Goal: Find specific page/section: Find specific page/section

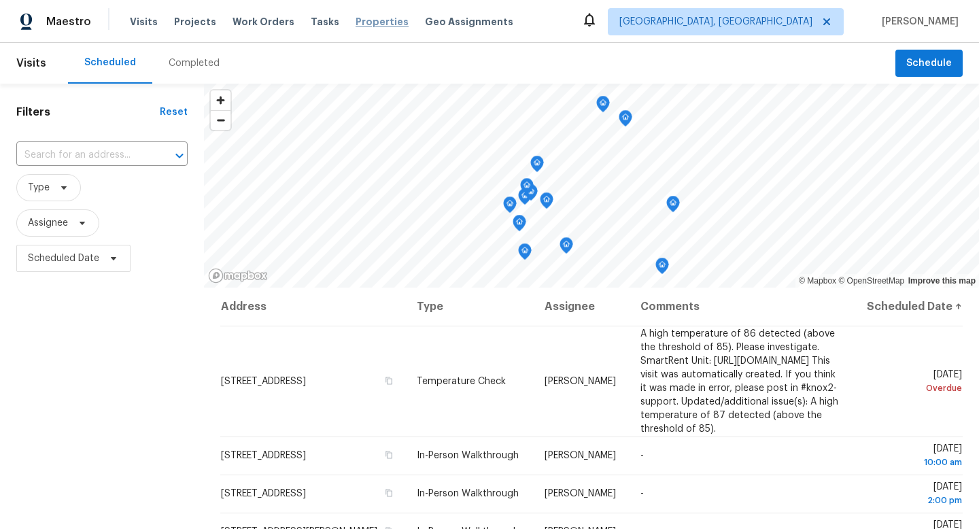
click at [356, 22] on span "Properties" at bounding box center [382, 22] width 53 height 14
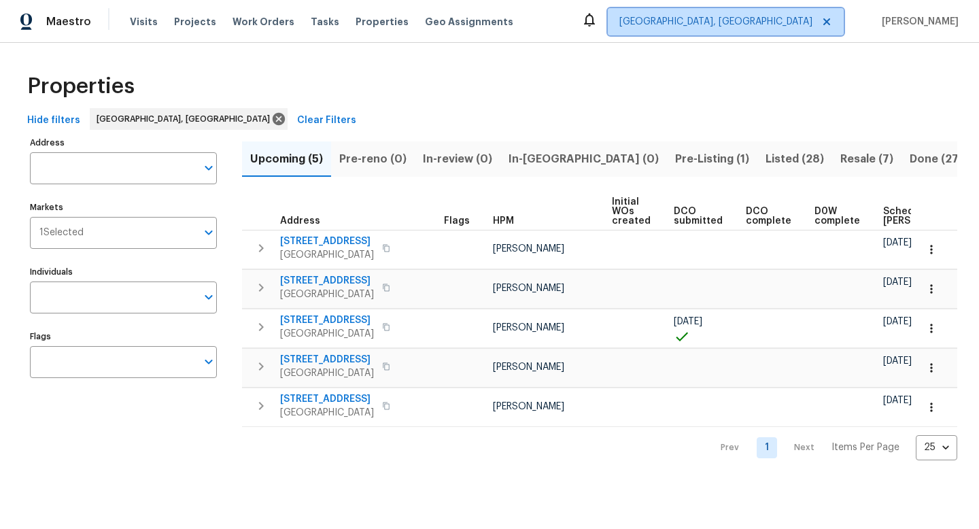
click at [777, 24] on span "[GEOGRAPHIC_DATA], [GEOGRAPHIC_DATA]" at bounding box center [715, 22] width 193 height 14
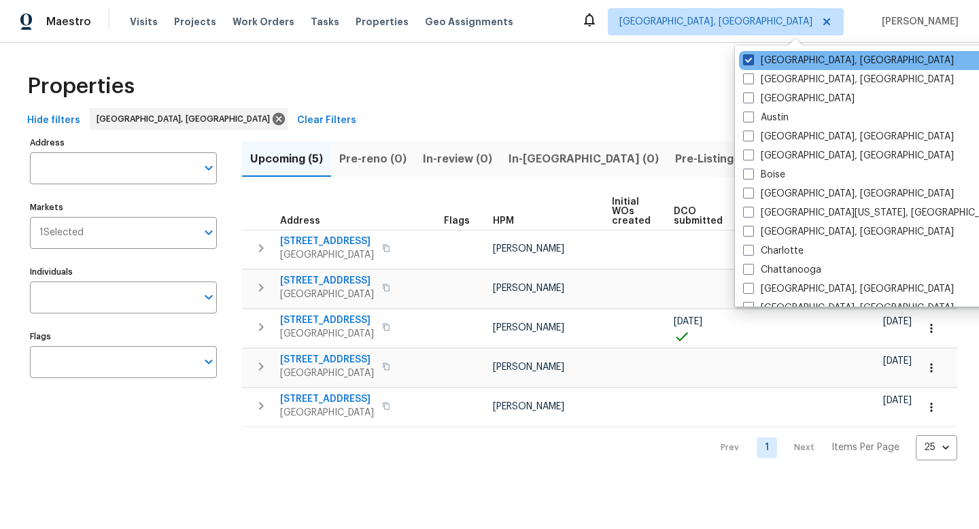
click at [750, 62] on span at bounding box center [748, 59] width 11 height 11
click at [750, 62] on input "[GEOGRAPHIC_DATA], [GEOGRAPHIC_DATA]" at bounding box center [747, 58] width 9 height 9
click at [749, 63] on span at bounding box center [748, 59] width 11 height 11
click at [749, 63] on input "[GEOGRAPHIC_DATA], [GEOGRAPHIC_DATA]" at bounding box center [747, 58] width 9 height 9
checkbox input "true"
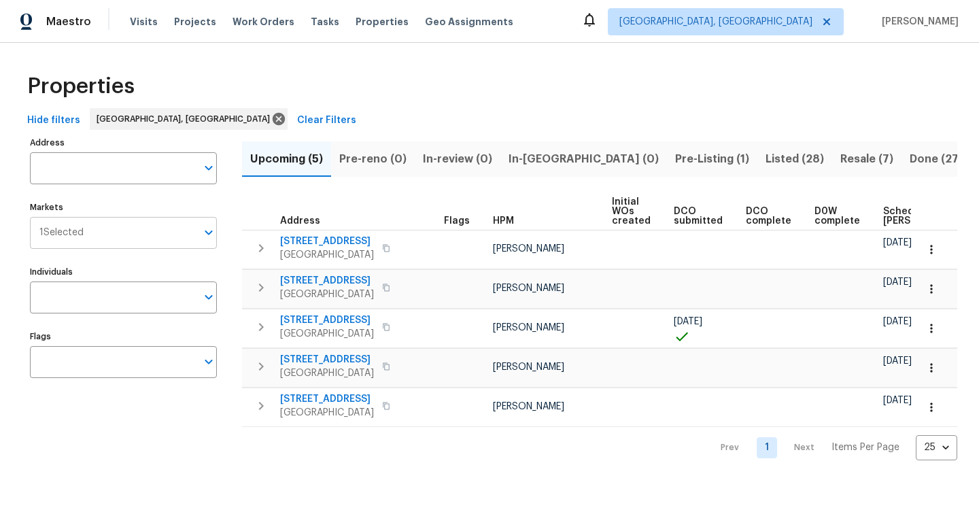
click at [74, 227] on span "1 Selected" at bounding box center [61, 233] width 44 height 12
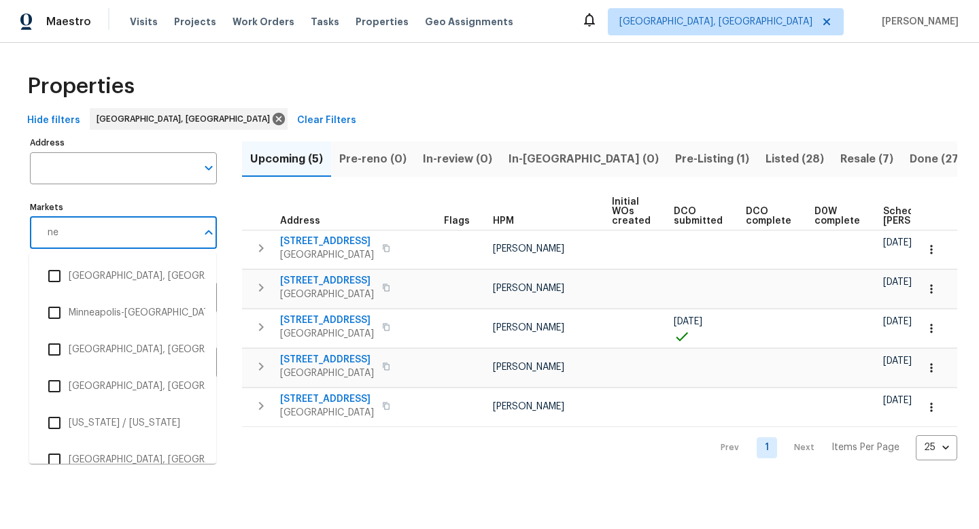
type input "new"
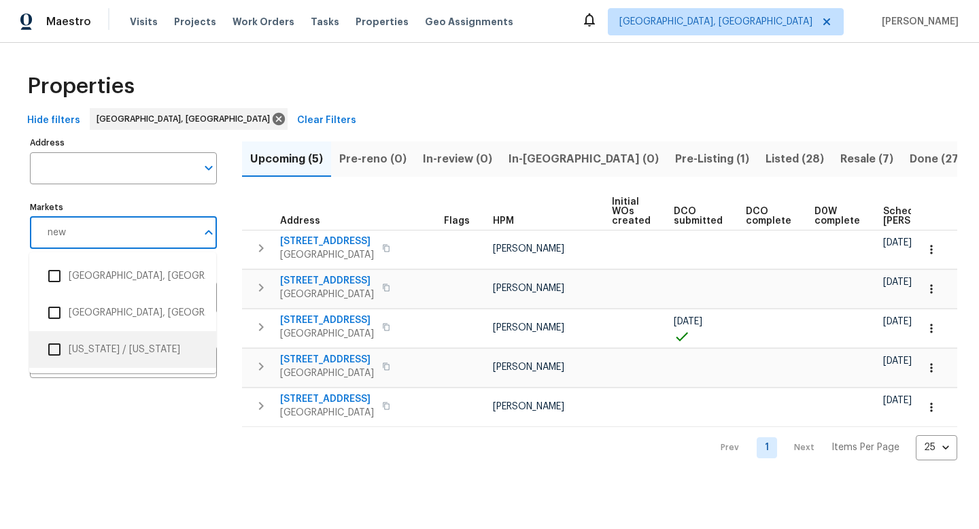
click at [90, 346] on li "[US_STATE] / [US_STATE]" at bounding box center [122, 349] width 165 height 29
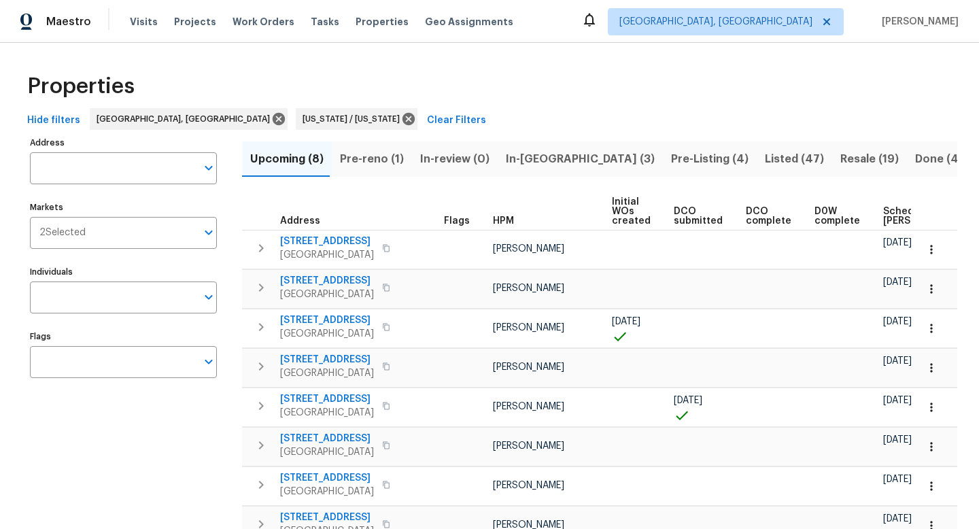
click at [137, 233] on input "Markets" at bounding box center [141, 233] width 111 height 32
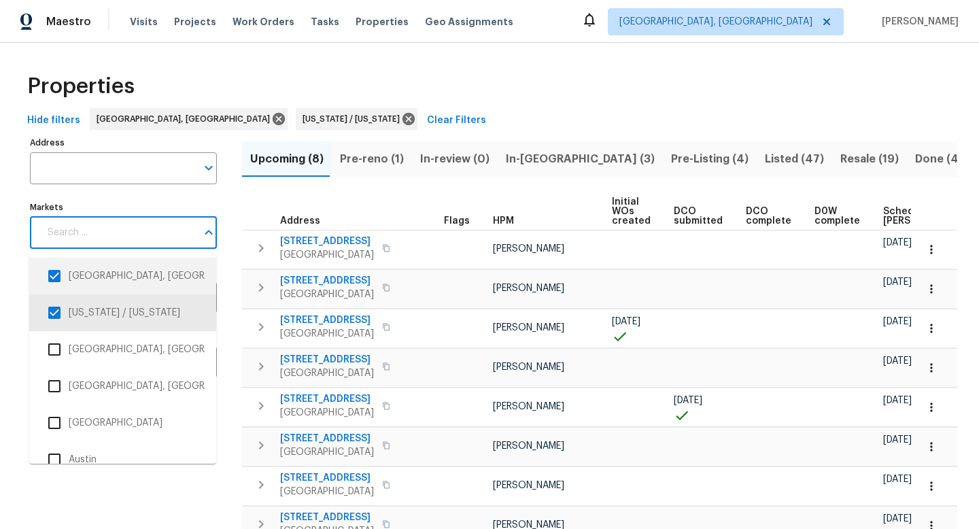
click at [61, 275] on input "checkbox" at bounding box center [54, 276] width 29 height 29
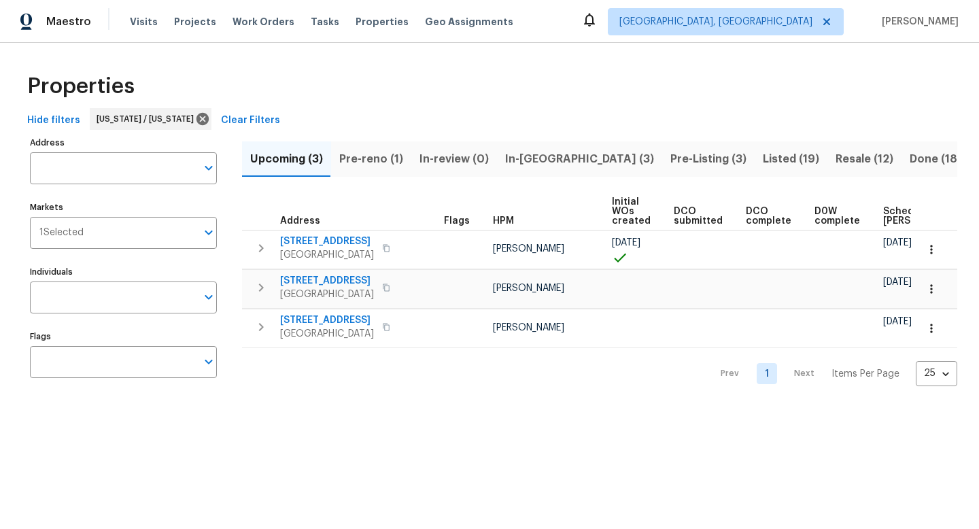
click at [373, 197] on th "Address" at bounding box center [340, 211] width 197 height 37
click at [306, 280] on span "[STREET_ADDRESS]" at bounding box center [327, 281] width 94 height 14
click at [936, 289] on icon "button" at bounding box center [932, 289] width 14 height 14
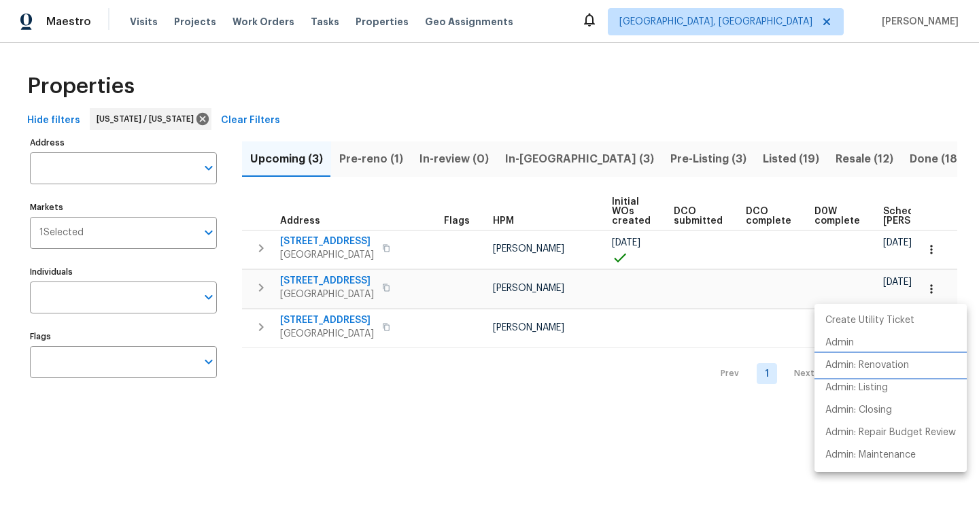
click at [870, 364] on p "Admin: Renovation" at bounding box center [868, 365] width 84 height 14
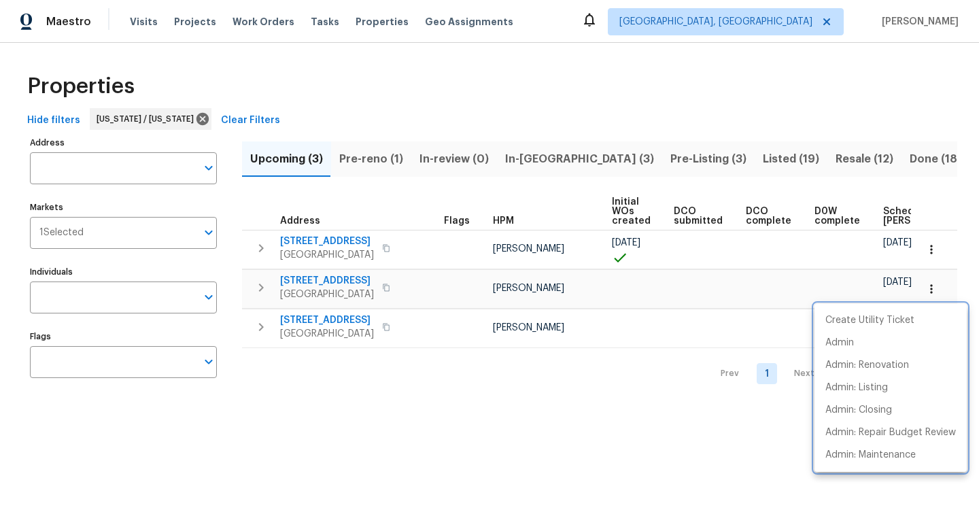
click at [621, 381] on div at bounding box center [489, 264] width 979 height 529
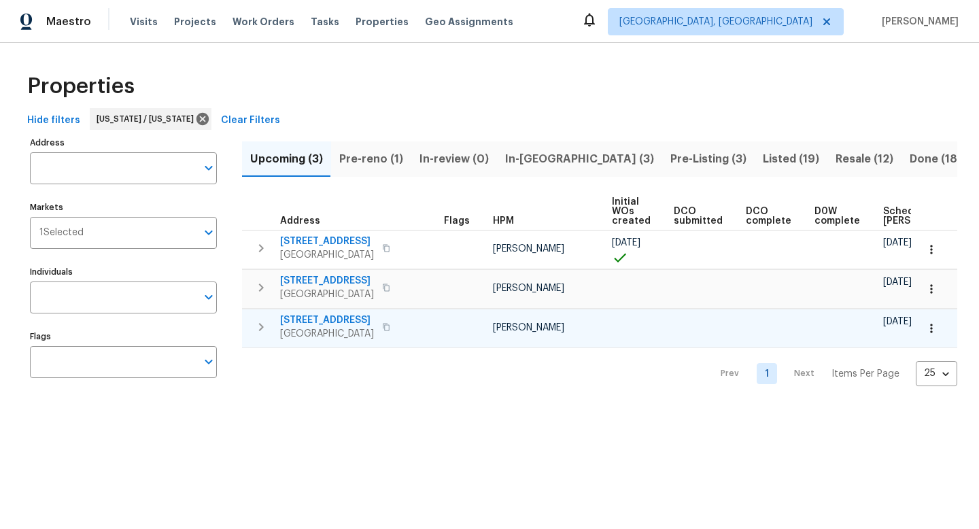
click at [932, 323] on icon "button" at bounding box center [932, 329] width 14 height 14
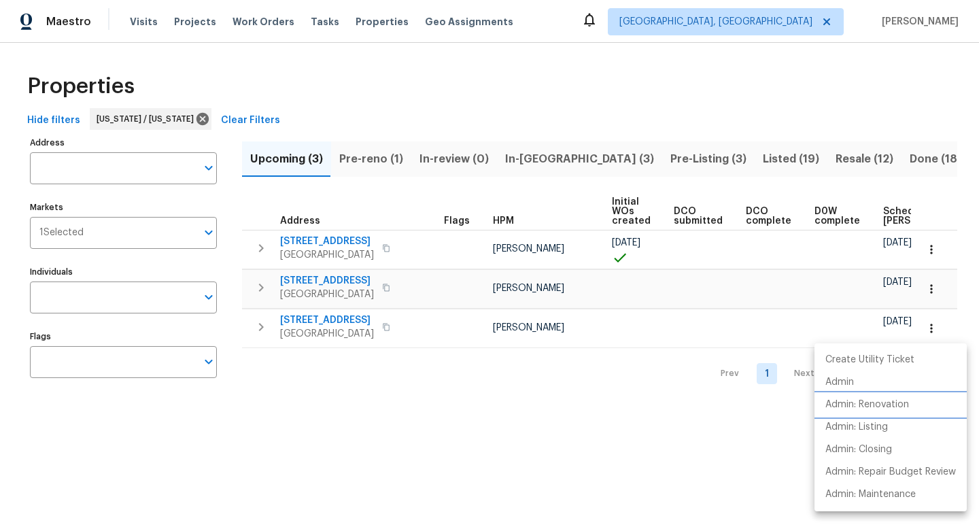
click at [898, 410] on p "Admin: Renovation" at bounding box center [868, 405] width 84 height 14
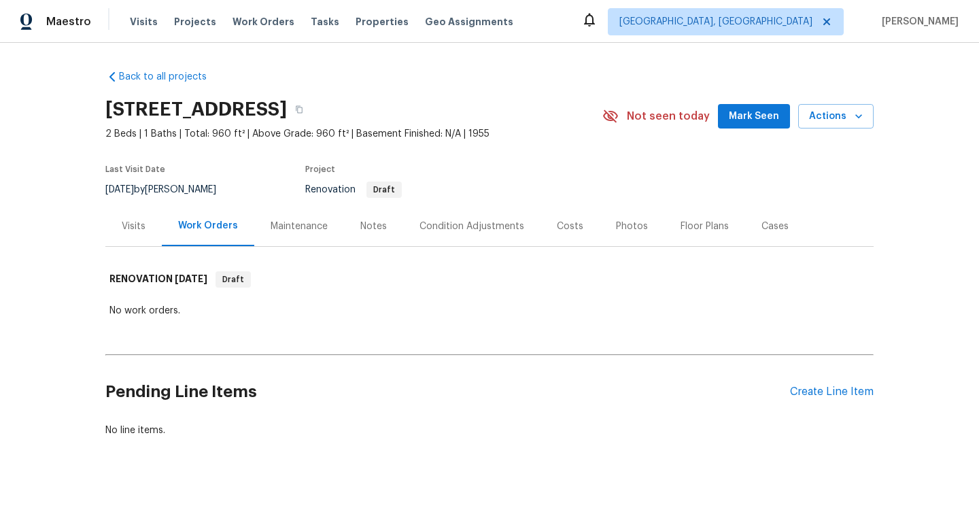
click at [4, 300] on div "Back to all projects 22 Green Rd, Mine Hill, NJ 07803 2 Beds | 1 Baths | Total:…" at bounding box center [489, 286] width 979 height 486
